Goal: Task Accomplishment & Management: Use online tool/utility

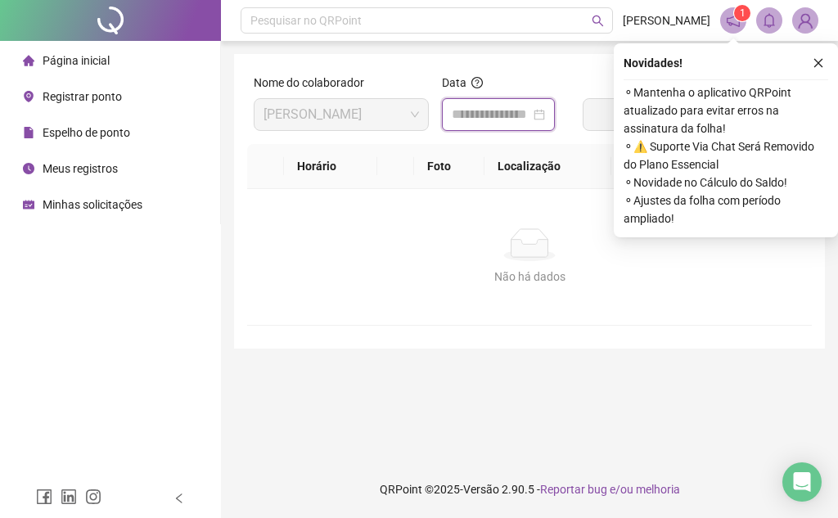
click at [480, 115] on input at bounding box center [491, 115] width 79 height 20
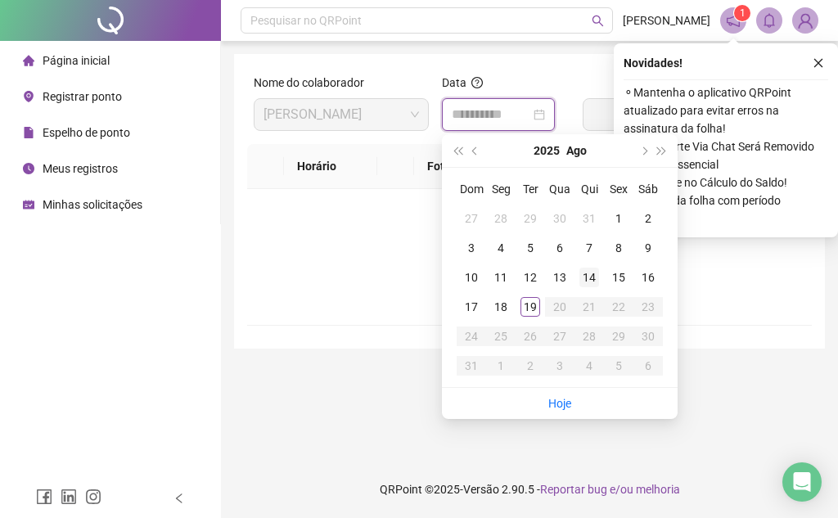
type input "**********"
click at [535, 309] on div "19" at bounding box center [531, 307] width 20 height 20
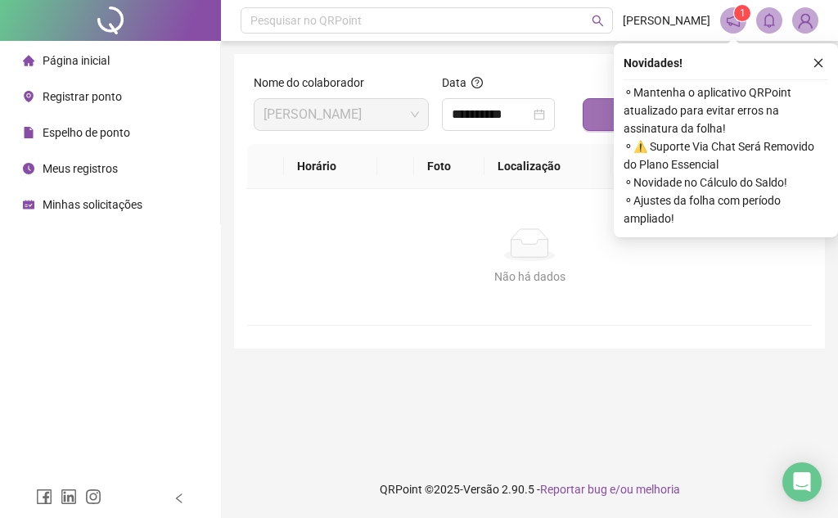
click at [600, 115] on button "Buscar registros" at bounding box center [694, 114] width 223 height 33
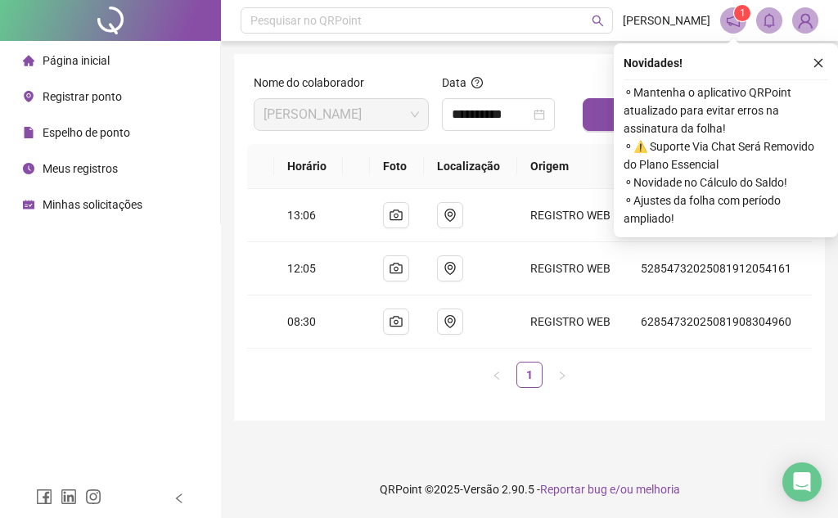
click at [90, 103] on span "Registrar ponto" at bounding box center [82, 96] width 79 height 13
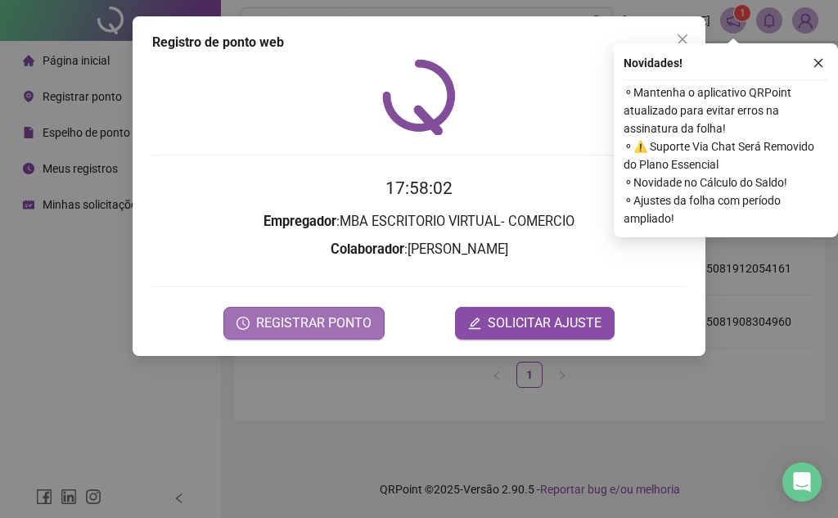
click at [350, 318] on span "REGISTRAR PONTO" at bounding box center [313, 323] width 115 height 20
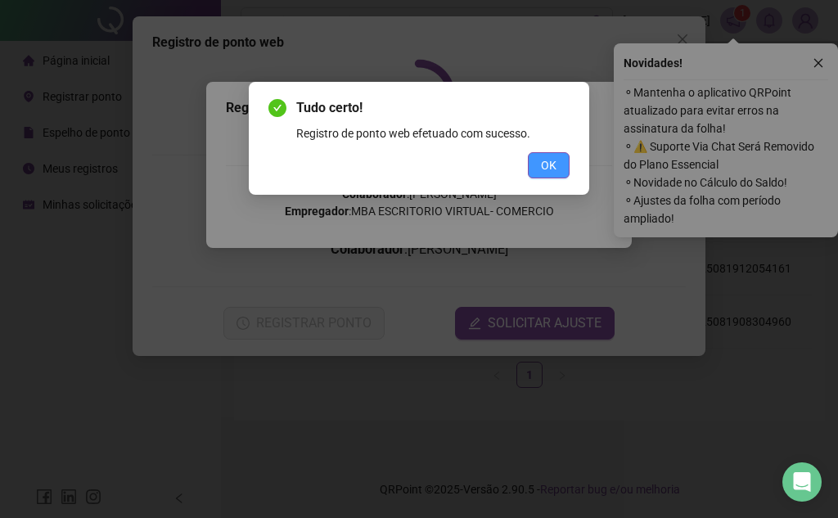
click at [548, 172] on span "OK" at bounding box center [549, 165] width 16 height 18
